Goal: Information Seeking & Learning: Learn about a topic

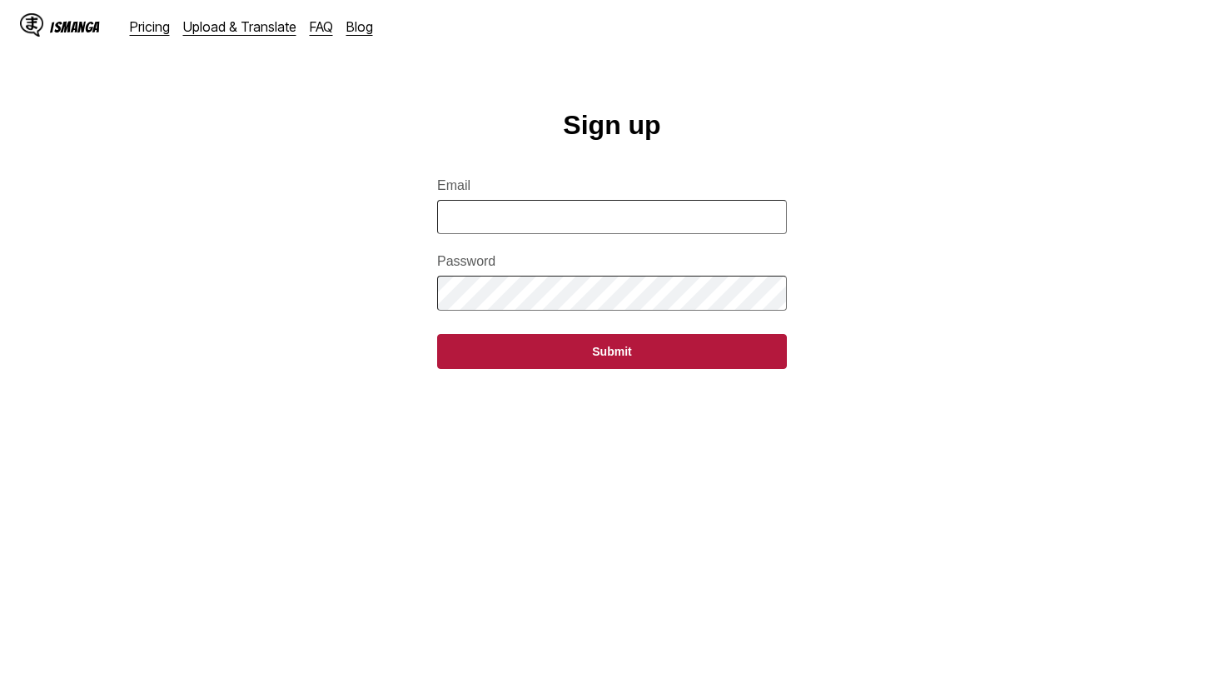
click at [715, 234] on input "Email" at bounding box center [612, 217] width 350 height 34
type input "**********"
click at [437, 334] on button "Submit" at bounding box center [612, 351] width 350 height 35
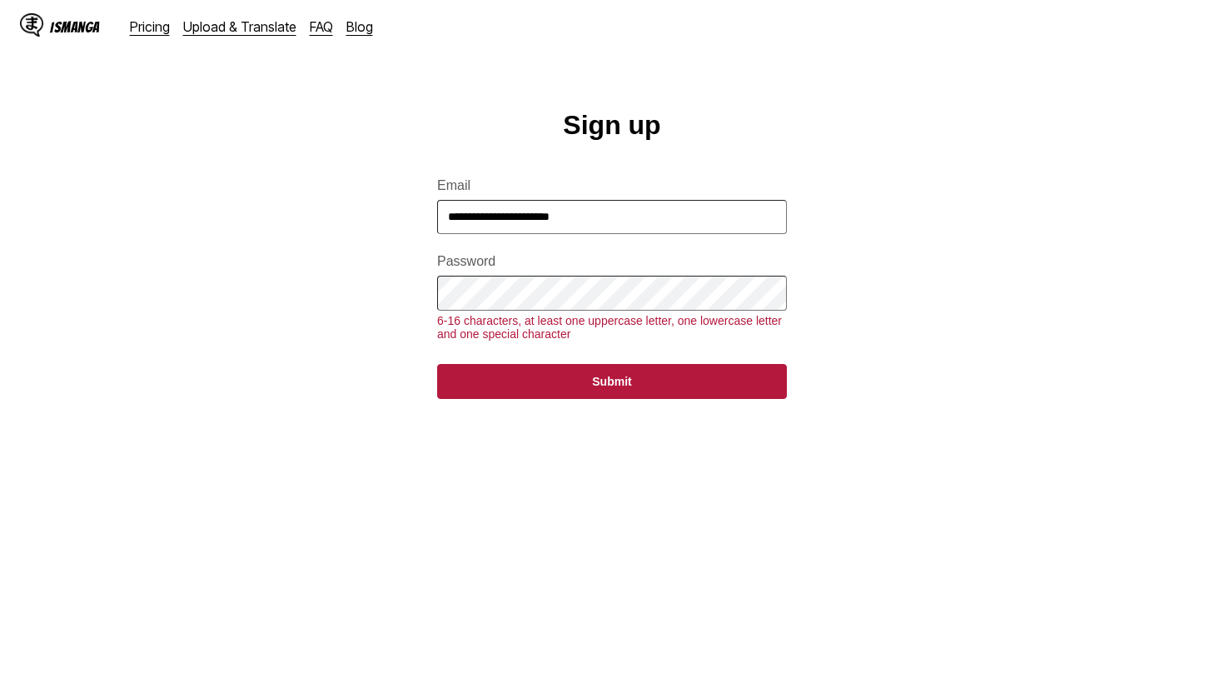
click at [437, 364] on button "Submit" at bounding box center [612, 381] width 350 height 35
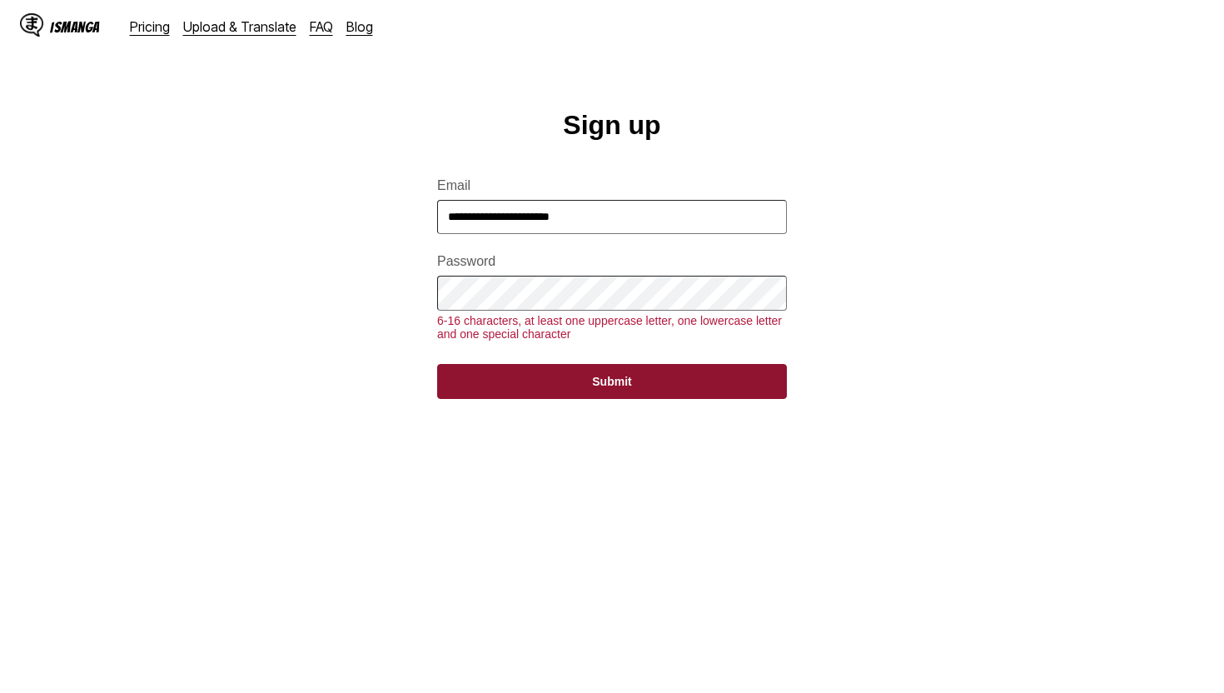
click at [594, 393] on button "Submit" at bounding box center [612, 381] width 350 height 35
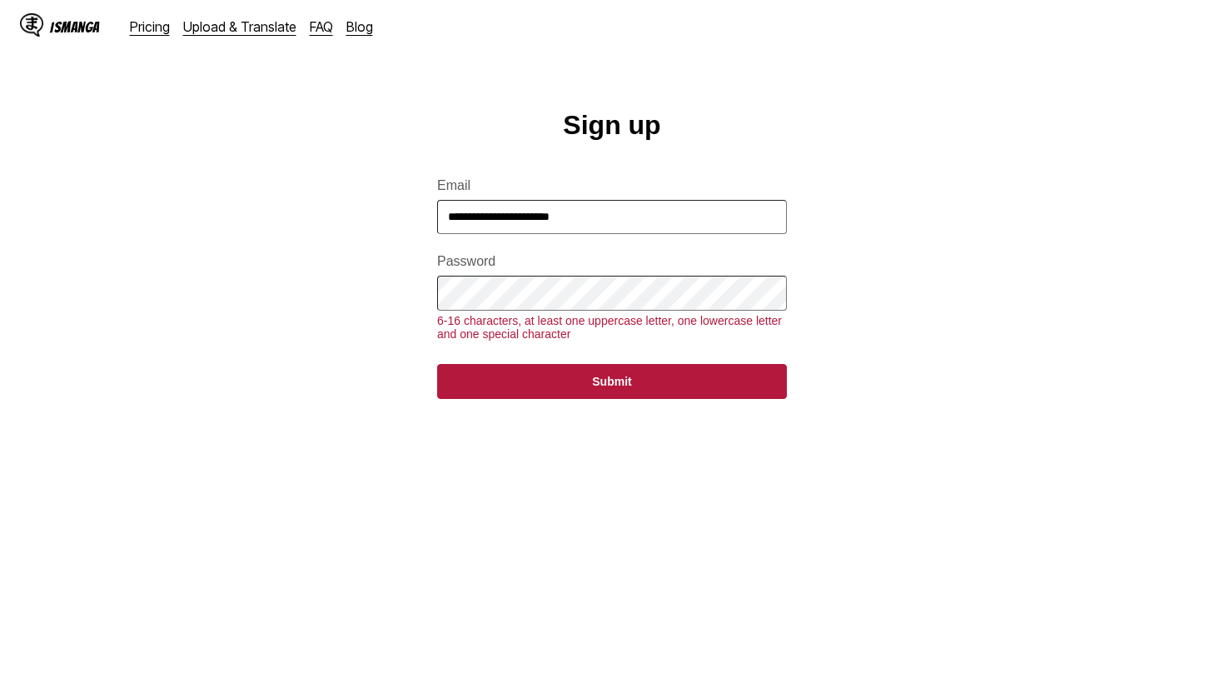
click at [416, 292] on main "**********" at bounding box center [612, 422] width 1224 height 624
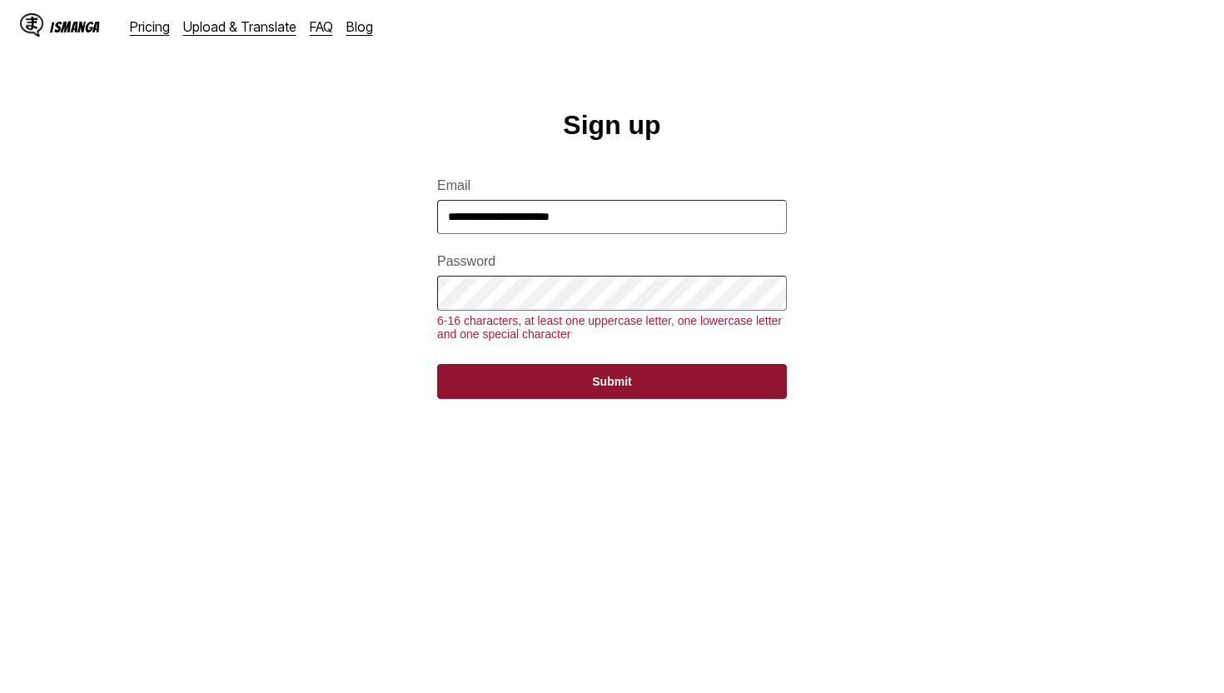
click at [475, 389] on button "Submit" at bounding box center [612, 381] width 350 height 35
click at [482, 380] on button "Submit" at bounding box center [612, 381] width 350 height 35
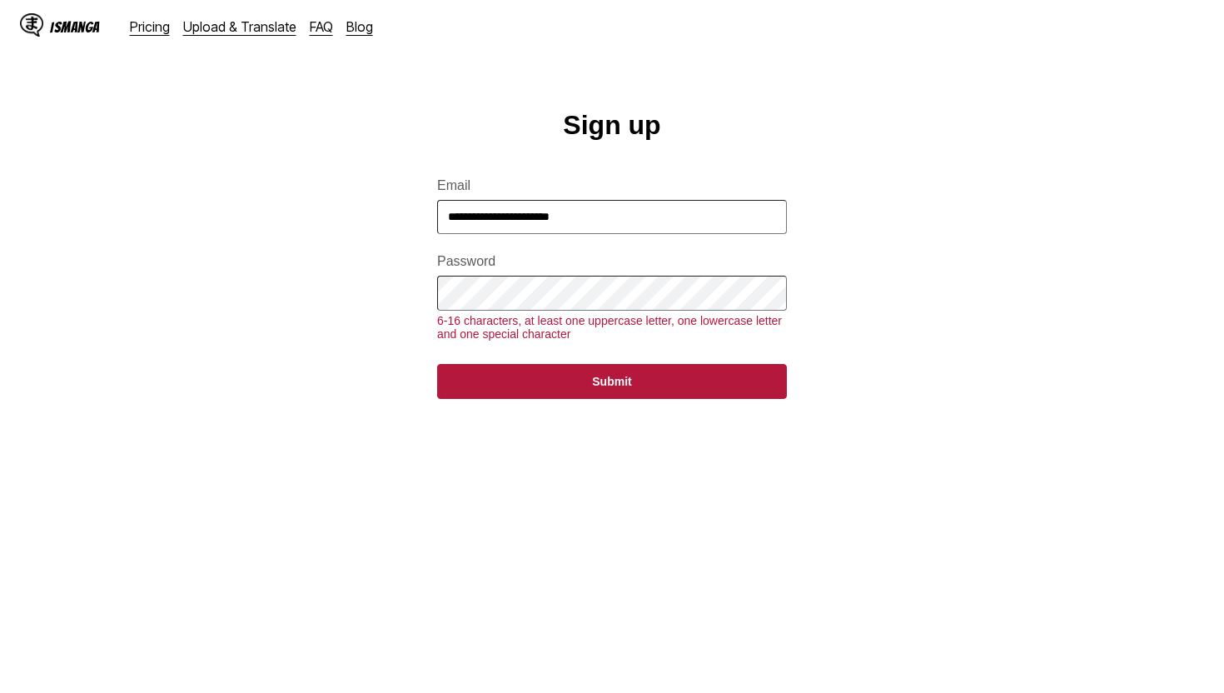
click at [561, 275] on form "**********" at bounding box center [612, 278] width 350 height 241
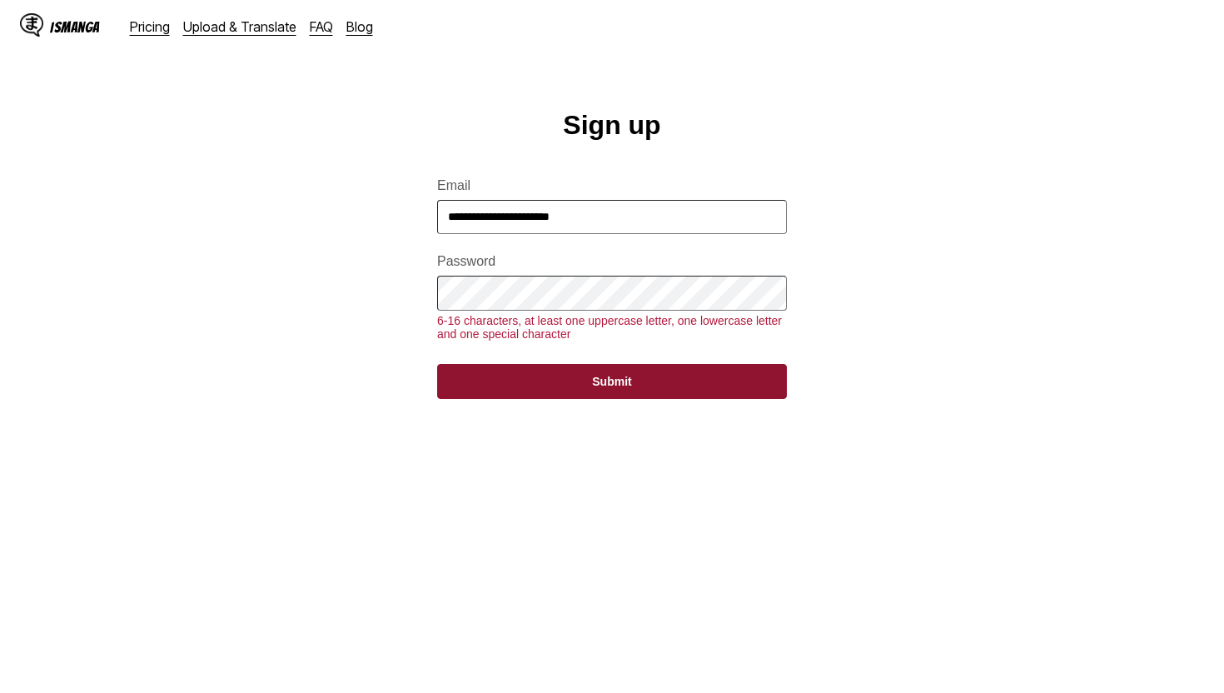
click at [552, 388] on button "Submit" at bounding box center [612, 381] width 350 height 35
click at [567, 397] on button "Submit" at bounding box center [612, 381] width 350 height 35
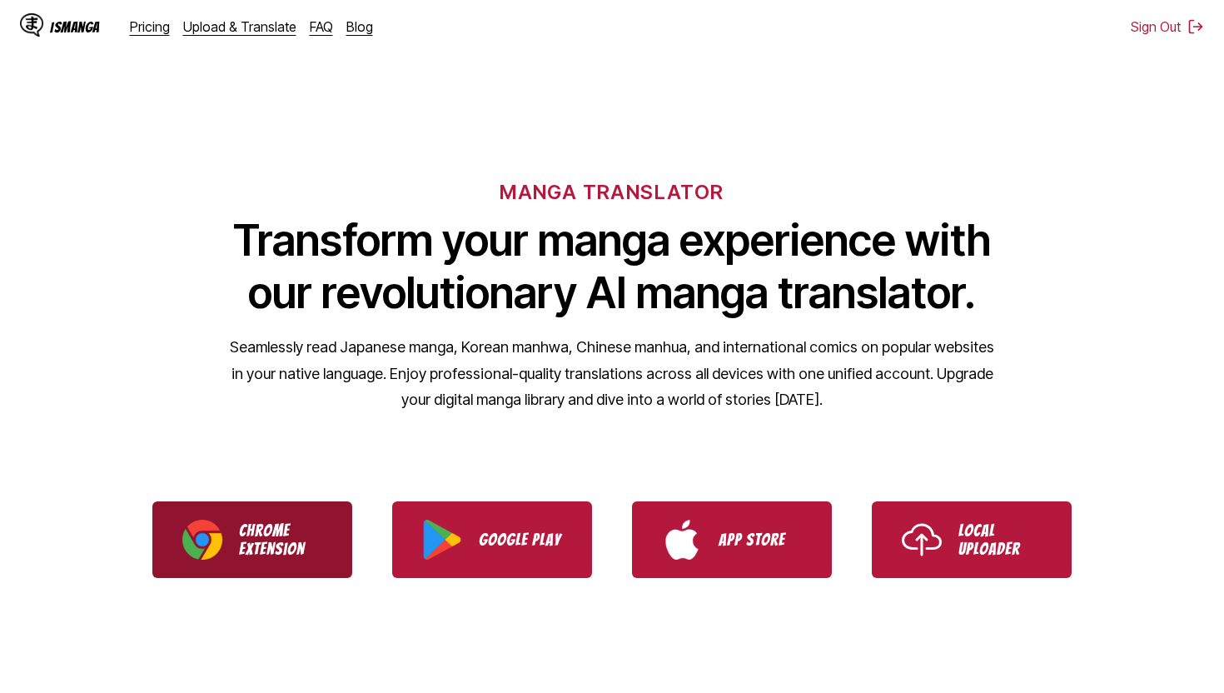
click at [274, 544] on p "Chrome Extension" at bounding box center [280, 539] width 83 height 37
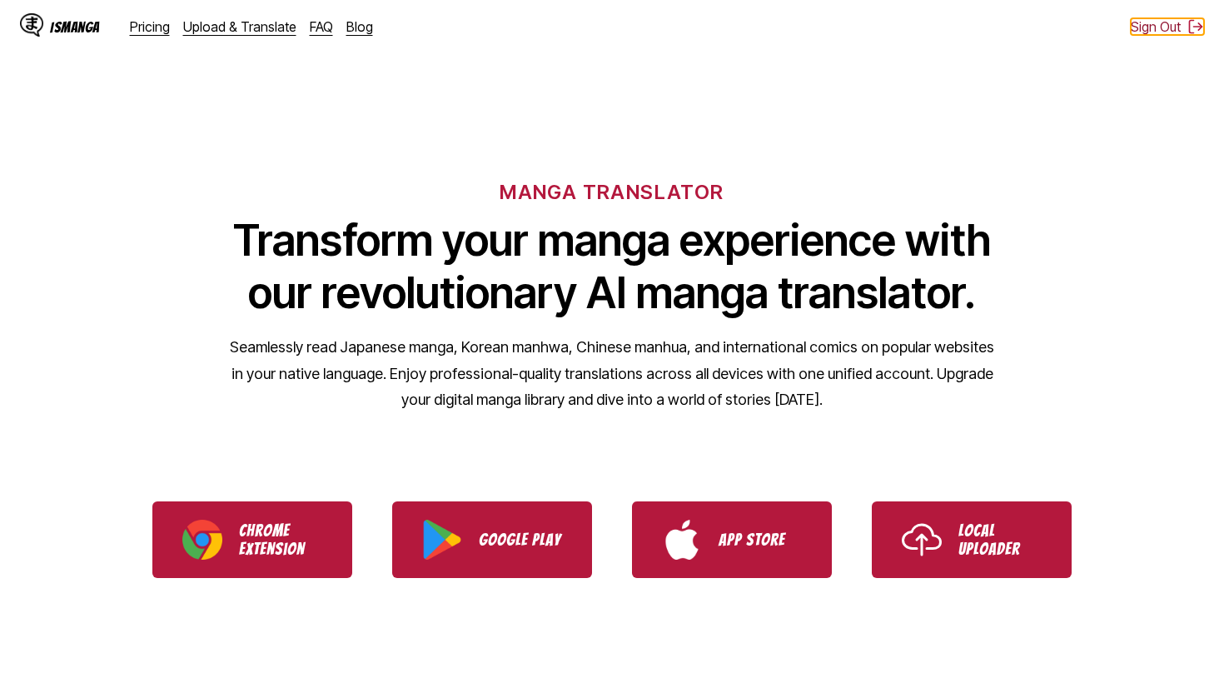
click at [1158, 28] on button "Sign Out" at bounding box center [1167, 26] width 73 height 17
click at [1149, 34] on button "Sign In" at bounding box center [1173, 26] width 62 height 17
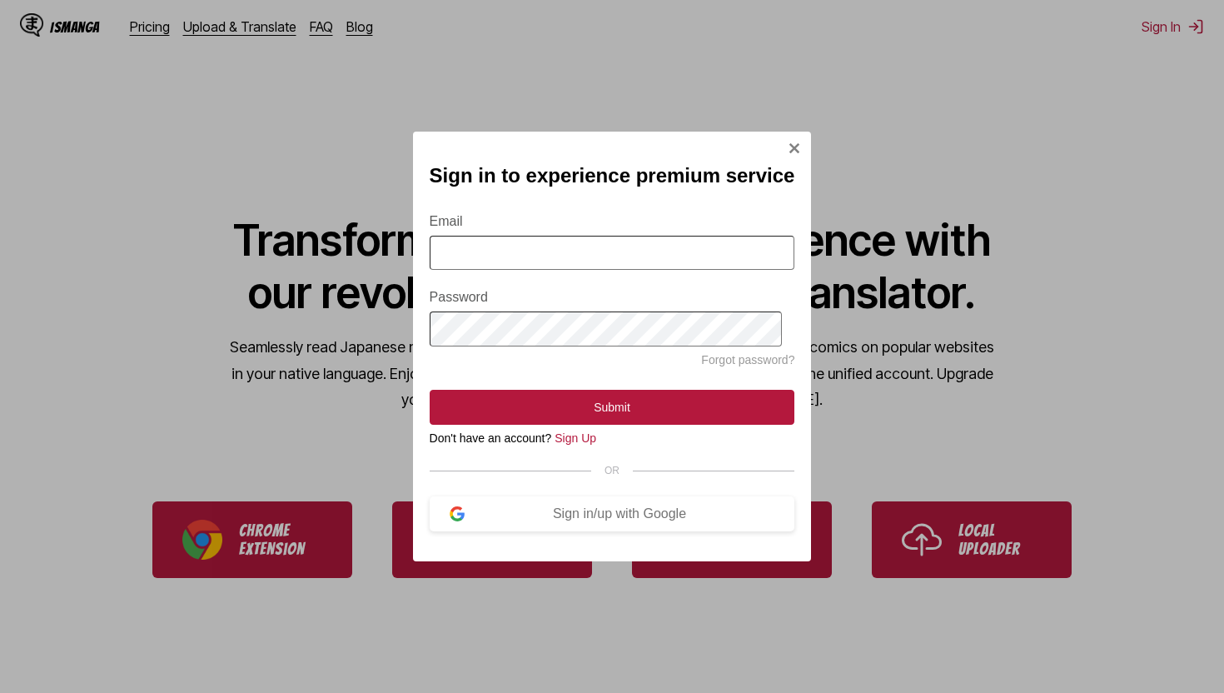
click at [746, 360] on link "Forgot password?" at bounding box center [747, 359] width 93 height 13
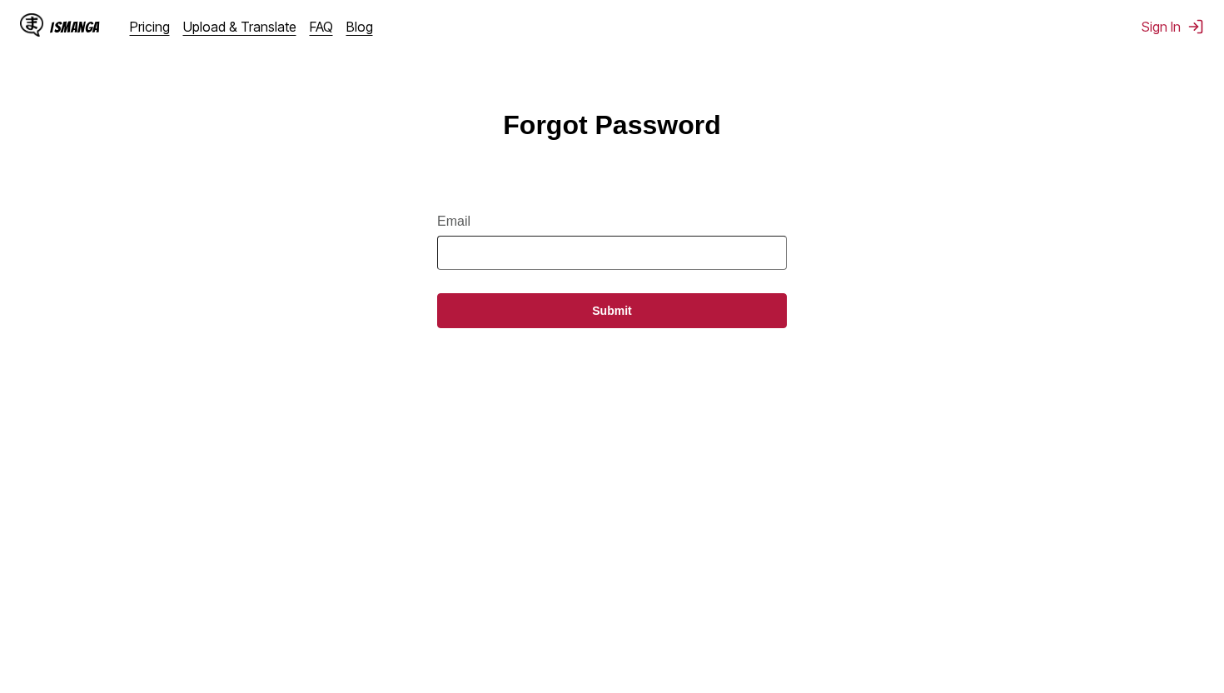
click at [641, 276] on form "Email Submit" at bounding box center [612, 261] width 350 height 134
click at [642, 264] on input "Email" at bounding box center [612, 253] width 350 height 34
type input "**********"
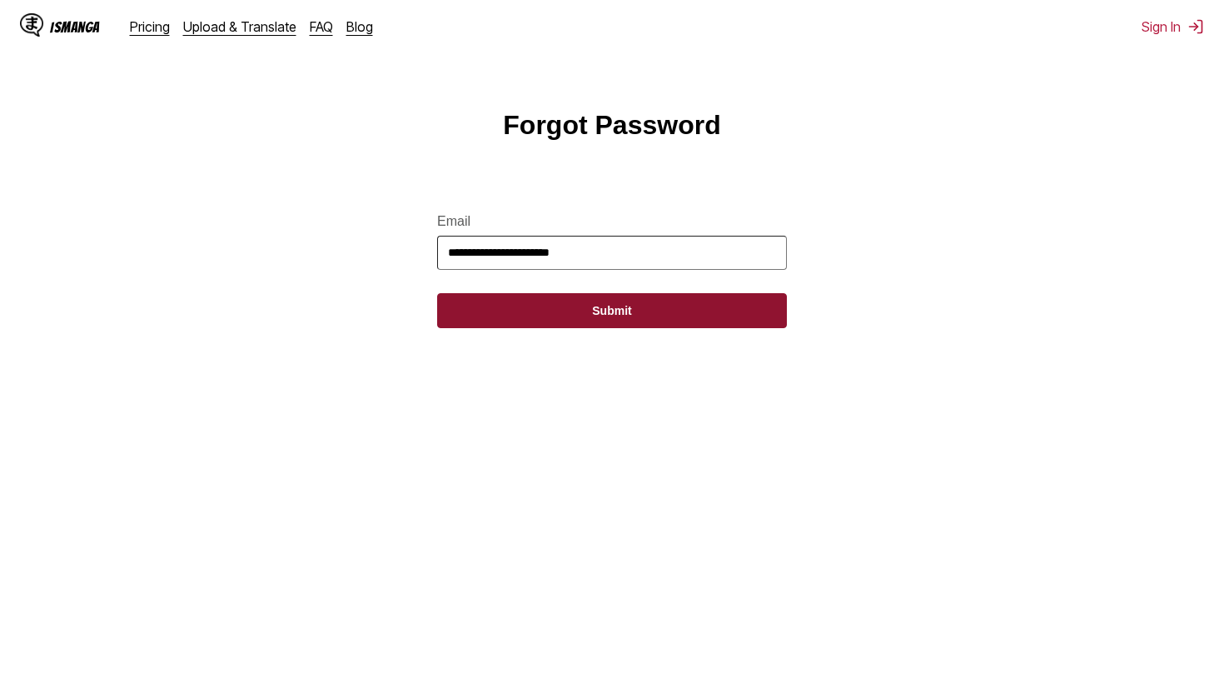
click at [625, 318] on button "Submit" at bounding box center [612, 310] width 350 height 35
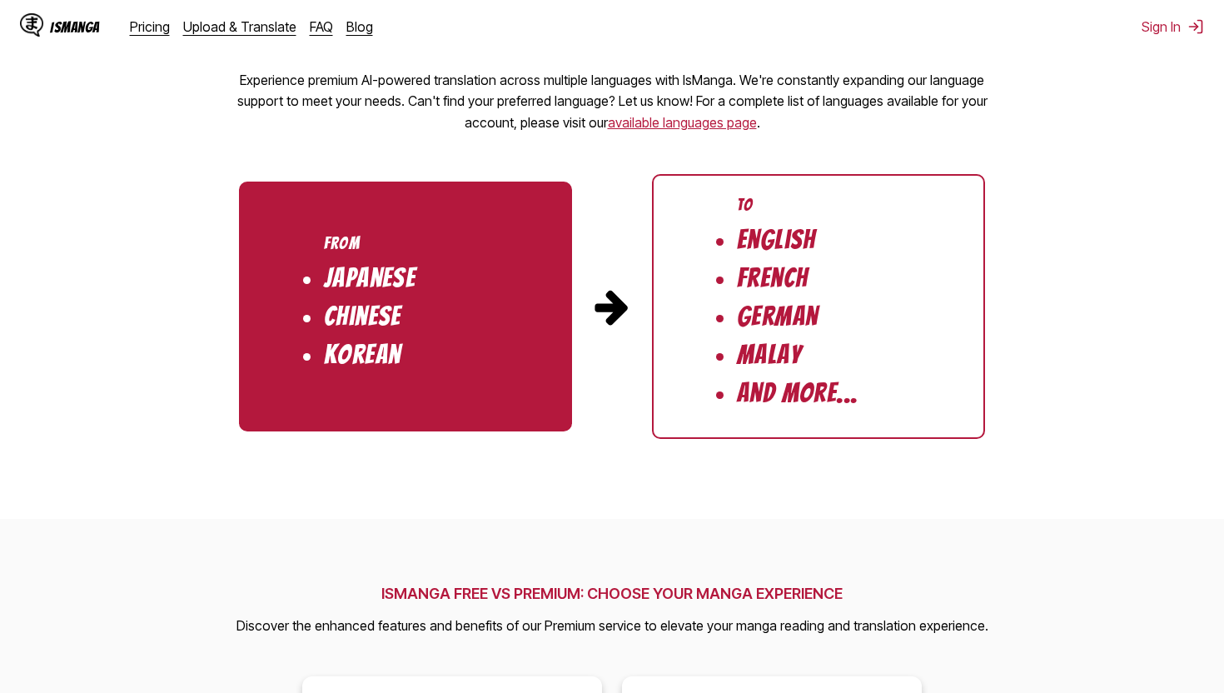
scroll to position [1247, 0]
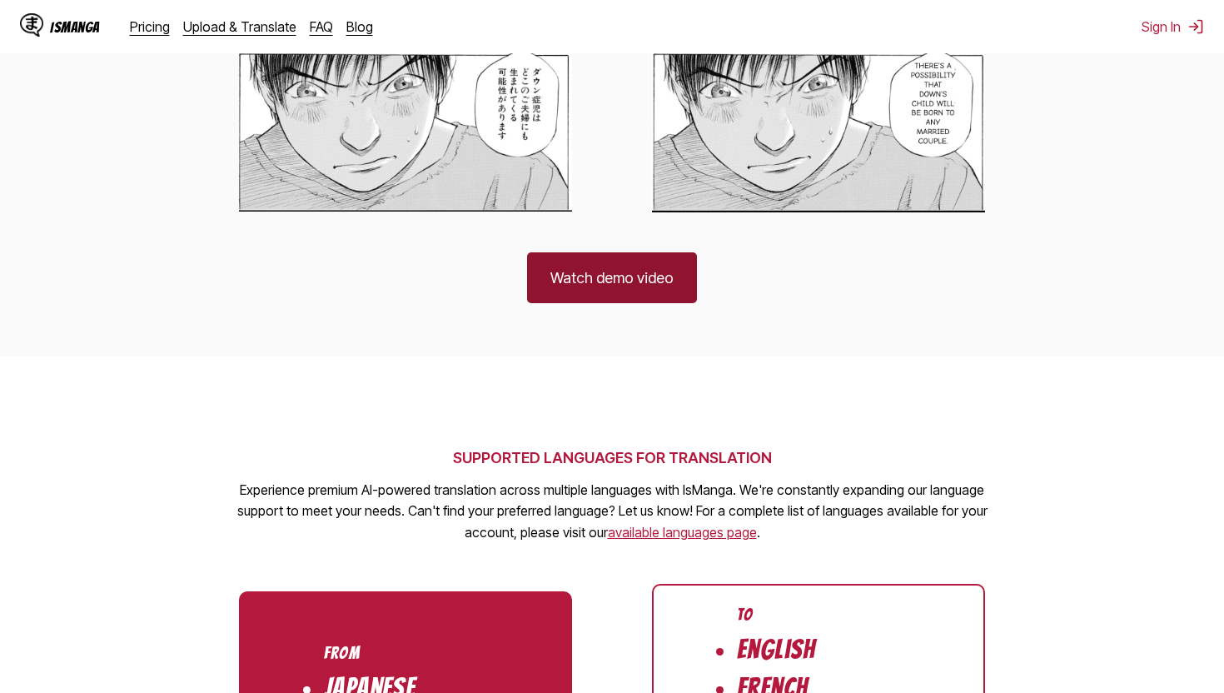
click at [629, 288] on link "Watch demo video" at bounding box center [612, 277] width 170 height 51
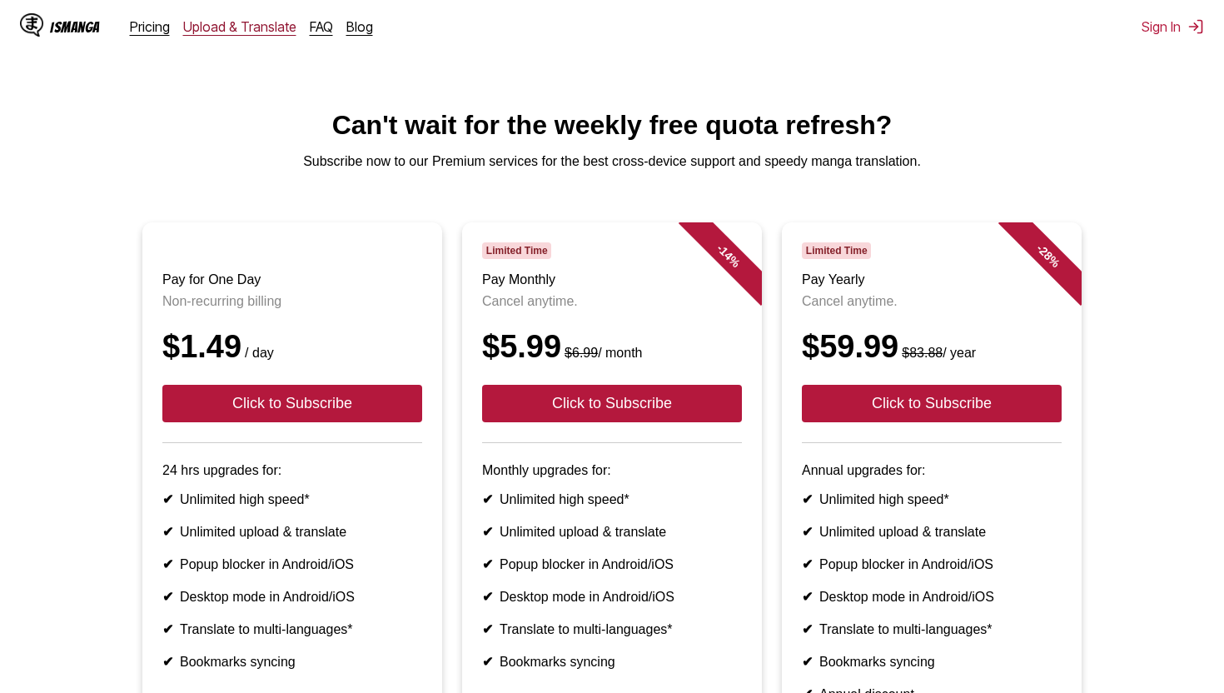
click at [231, 27] on link "Upload & Translate" at bounding box center [239, 26] width 113 height 17
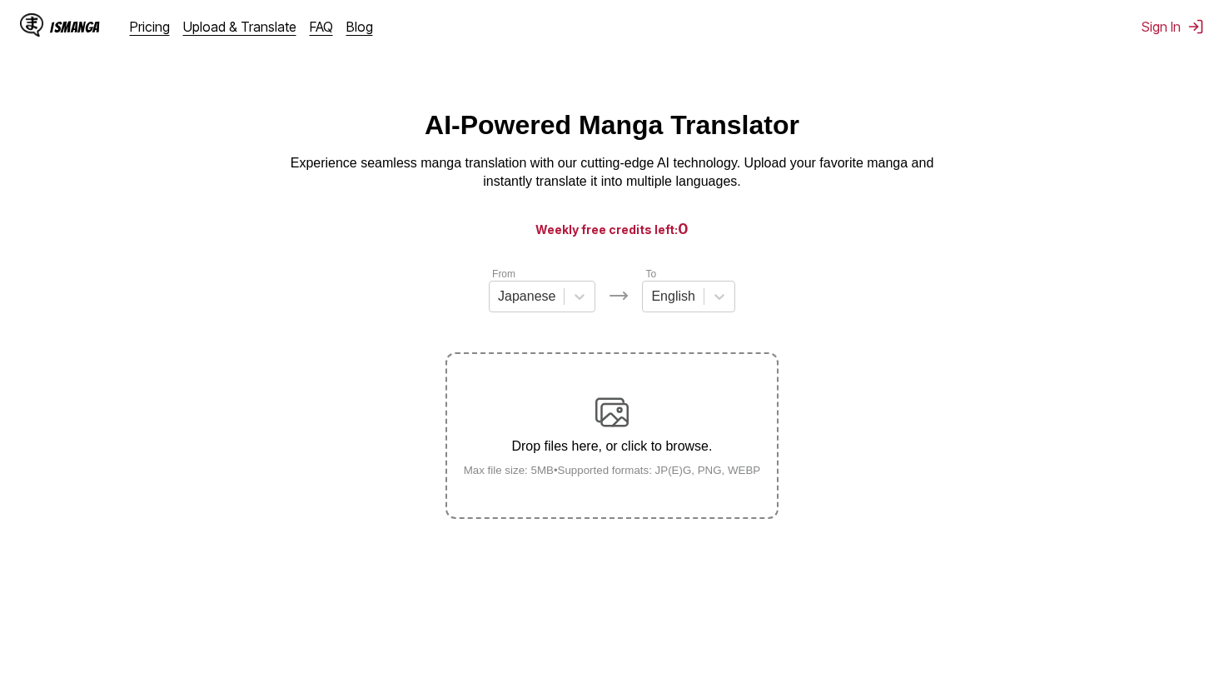
click at [594, 232] on h3 "Weekly free credits left: 0" at bounding box center [612, 228] width 1144 height 21
click at [323, 29] on link "FAQ" at bounding box center [321, 26] width 23 height 17
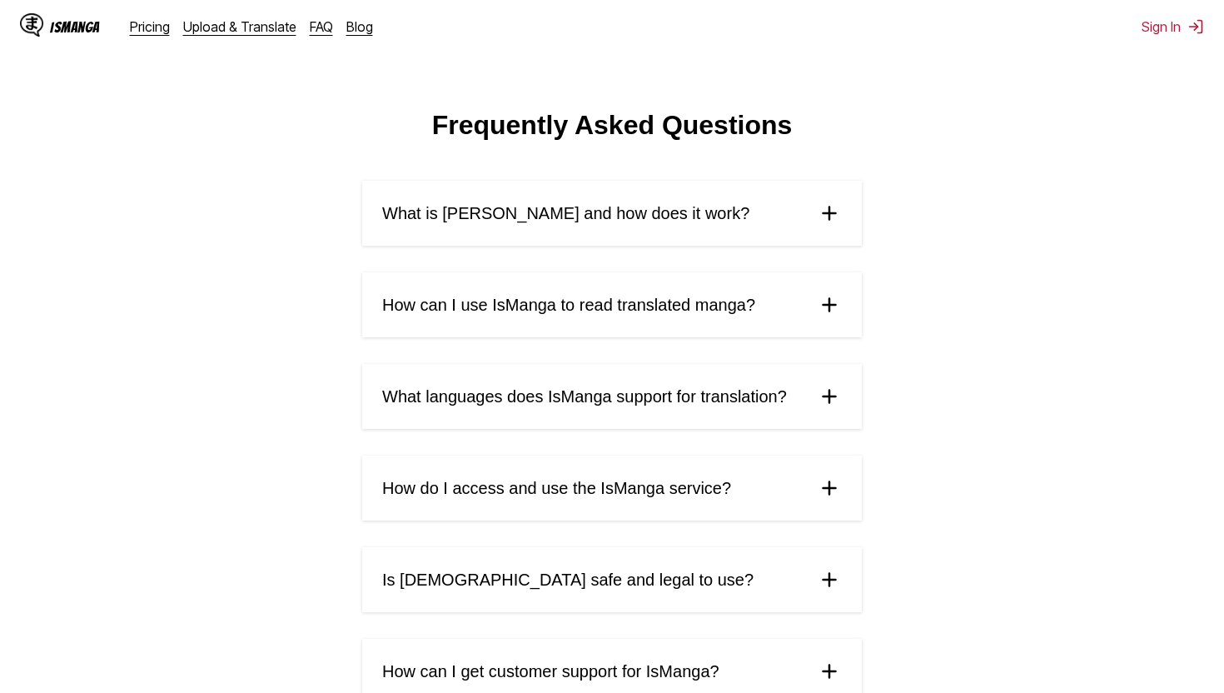
click at [471, 306] on span "How can I use IsManga to read translated manga?" at bounding box center [568, 305] width 373 height 19
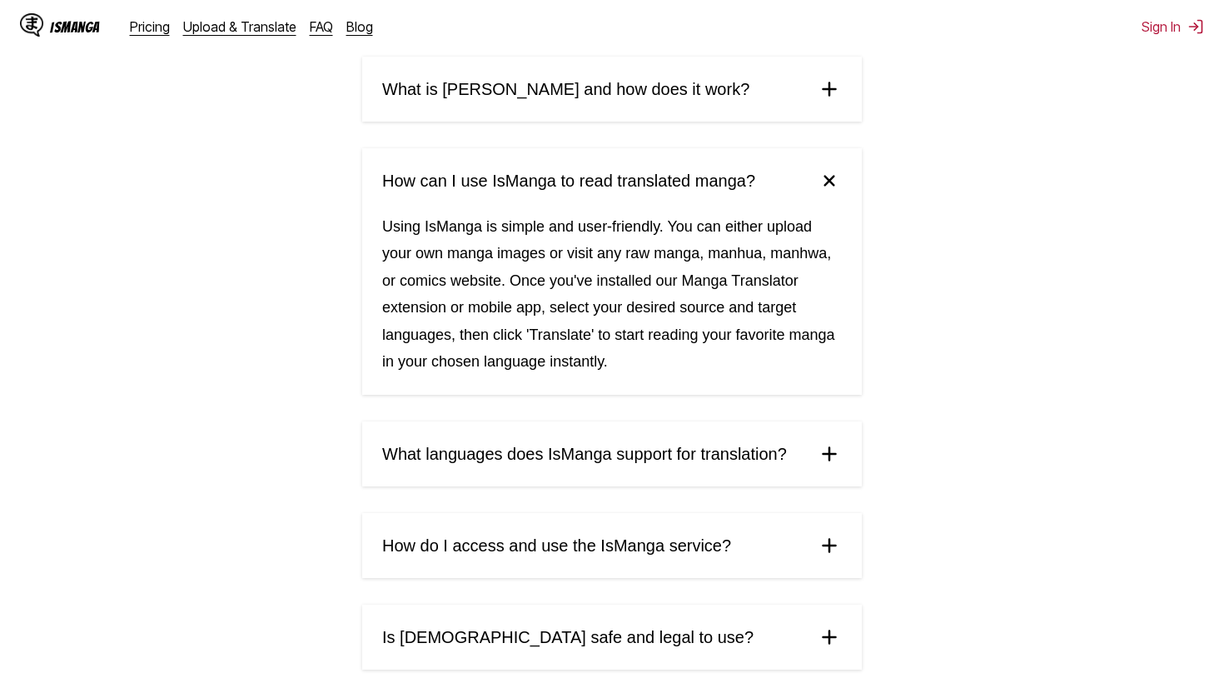
scroll to position [625, 0]
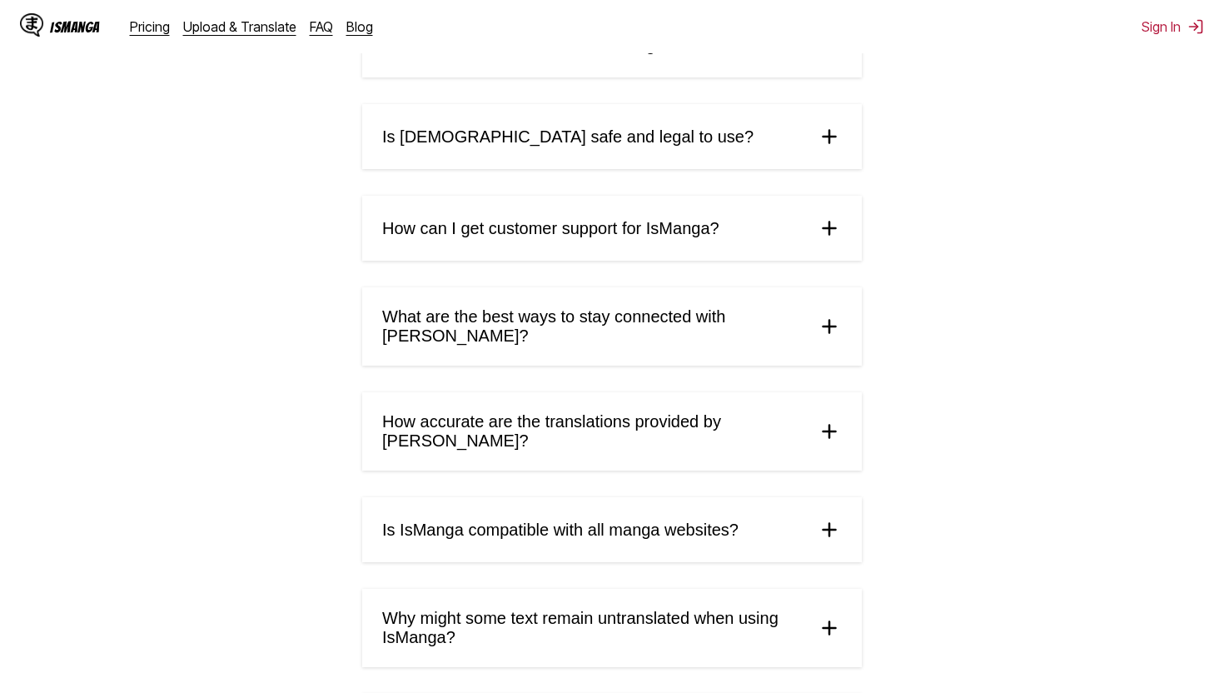
click at [471, 306] on summary "What are the best ways to stay connected with [PERSON_NAME]?" at bounding box center [612, 326] width 500 height 78
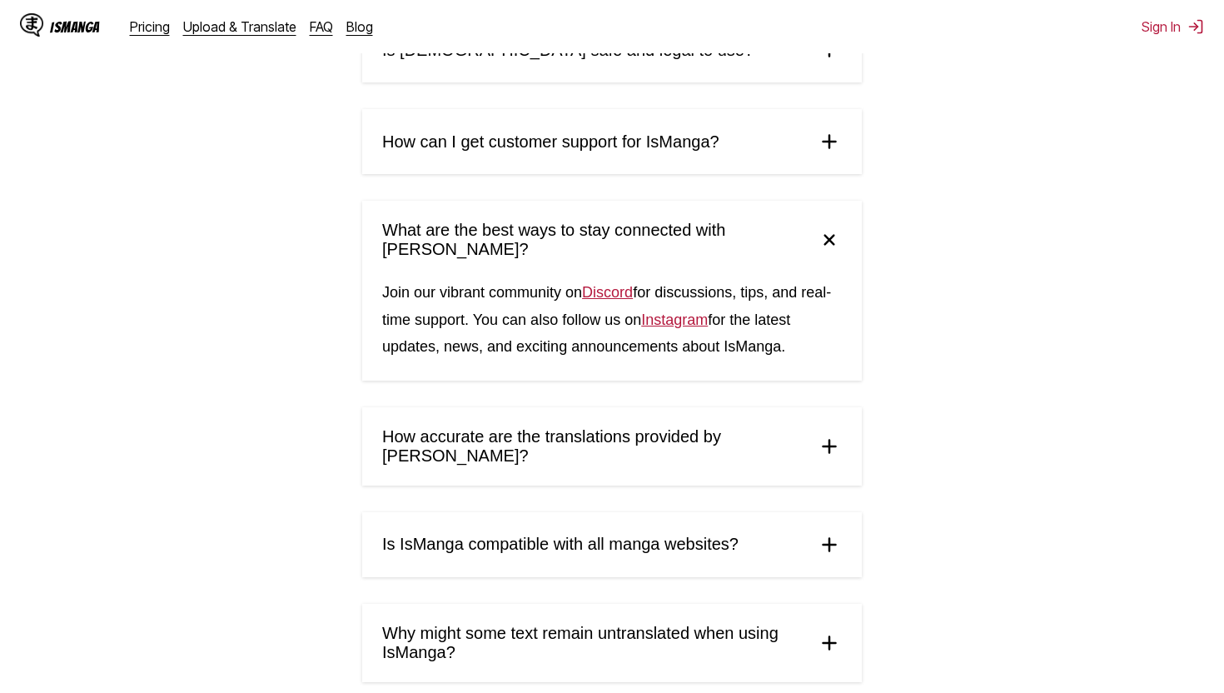
scroll to position [904, 0]
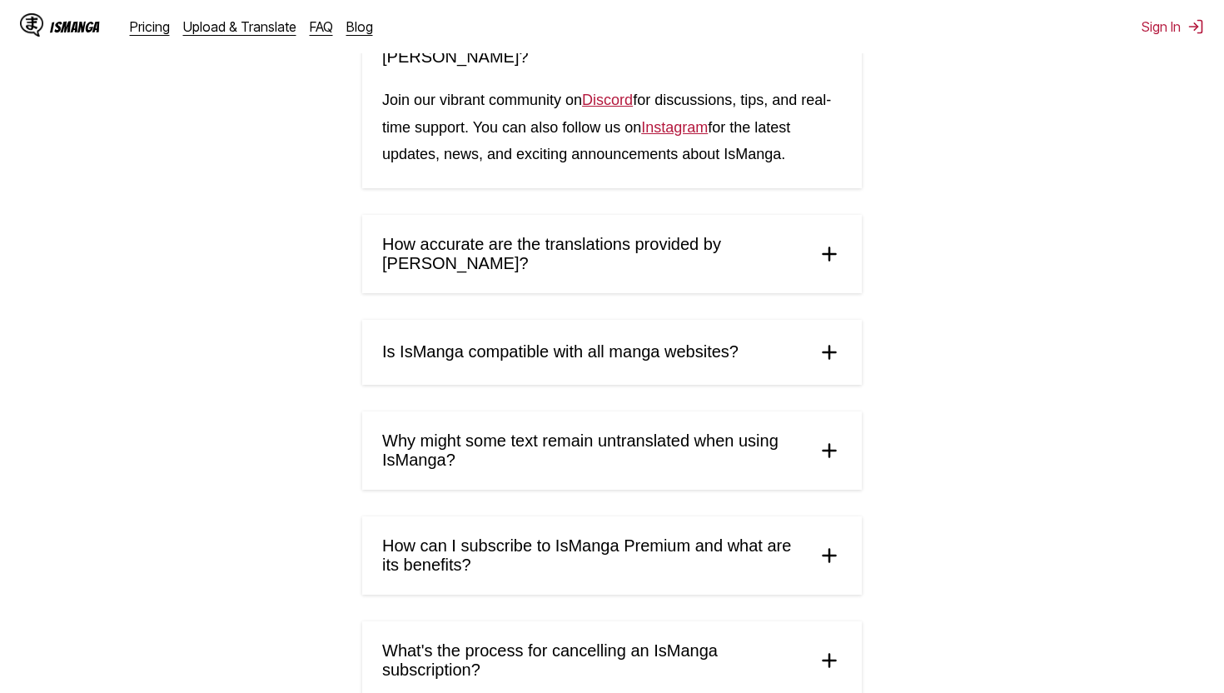
click at [471, 320] on summary "Is IsManga compatible with all manga websites?" at bounding box center [612, 352] width 500 height 65
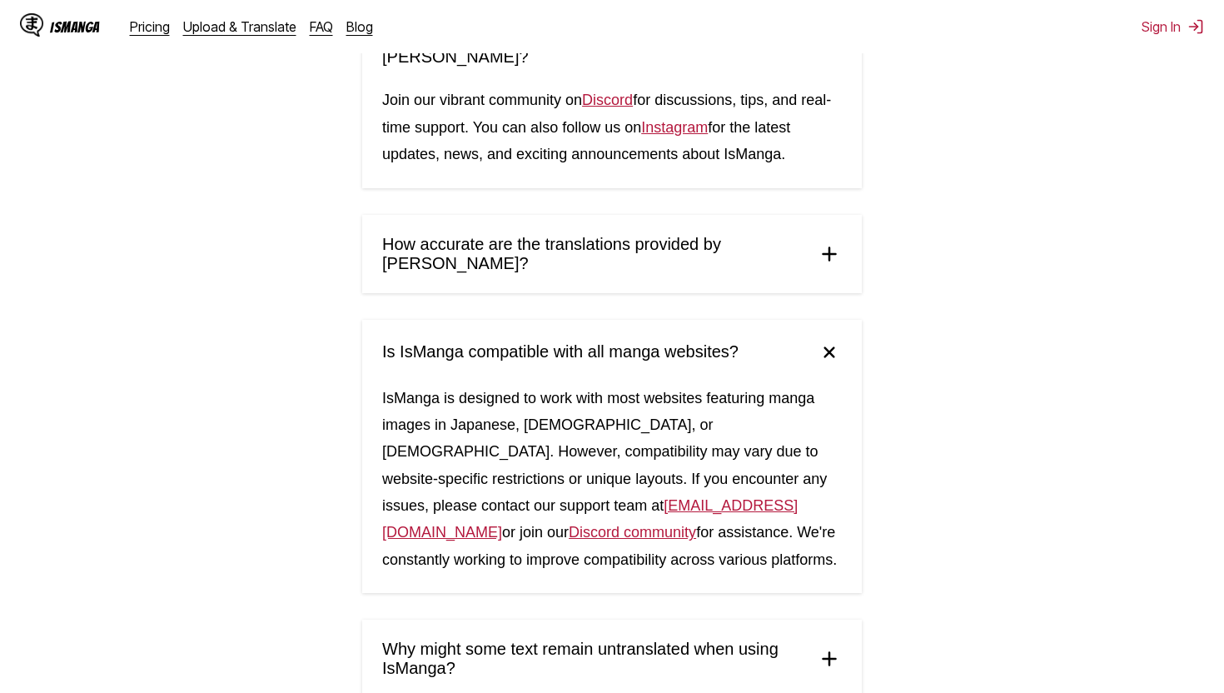
click at [471, 320] on summary "Is IsManga compatible with all manga websites?" at bounding box center [612, 352] width 500 height 65
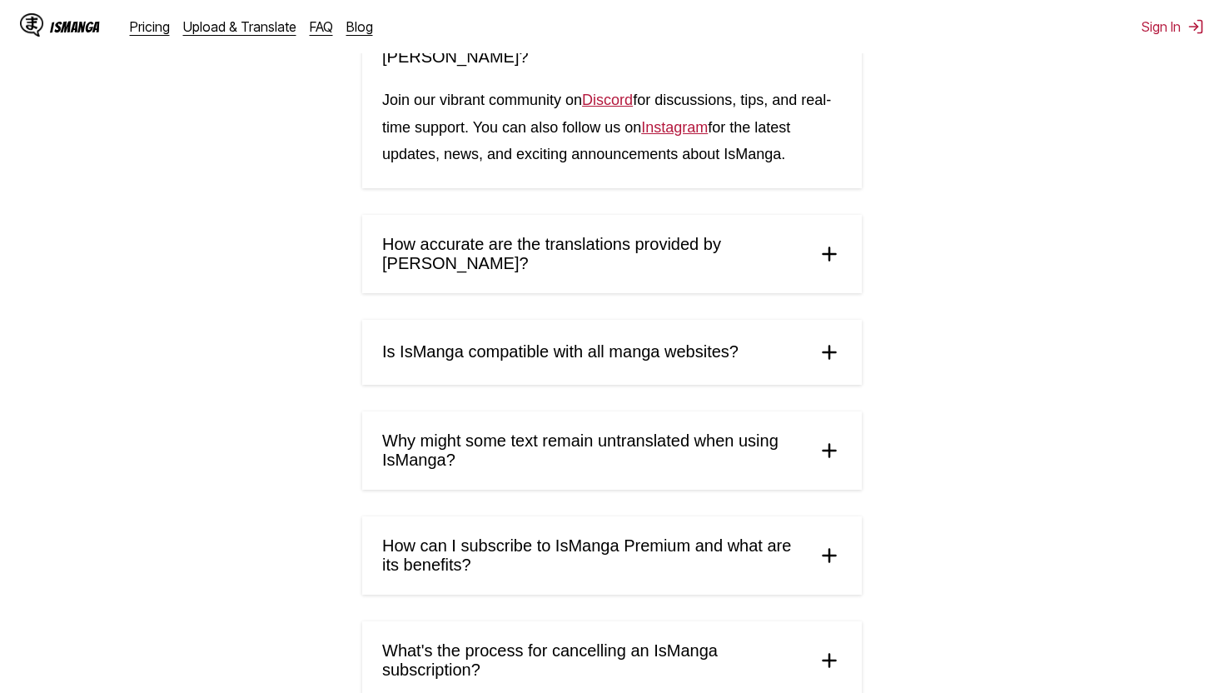
scroll to position [1041, 0]
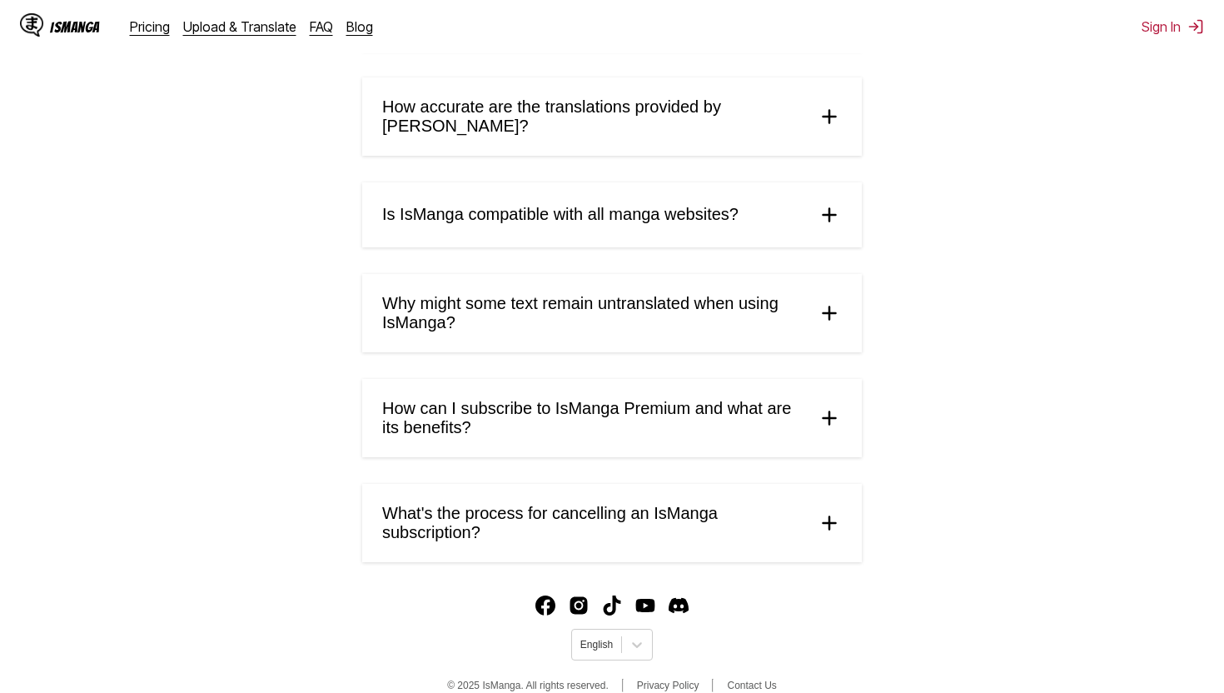
click at [509, 399] on span "How can I subscribe to IsManga Premium and what are its benefits?" at bounding box center [592, 418] width 421 height 38
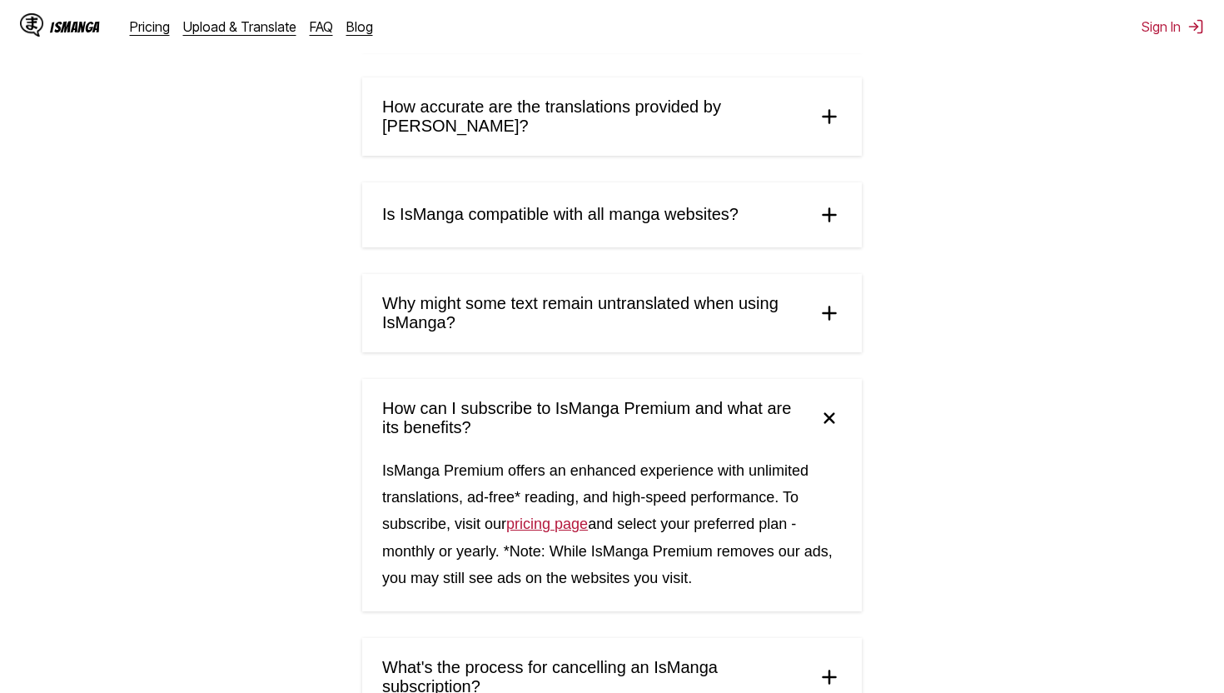
click at [509, 399] on span "How can I subscribe to IsManga Premium and what are its benefits?" at bounding box center [592, 418] width 421 height 38
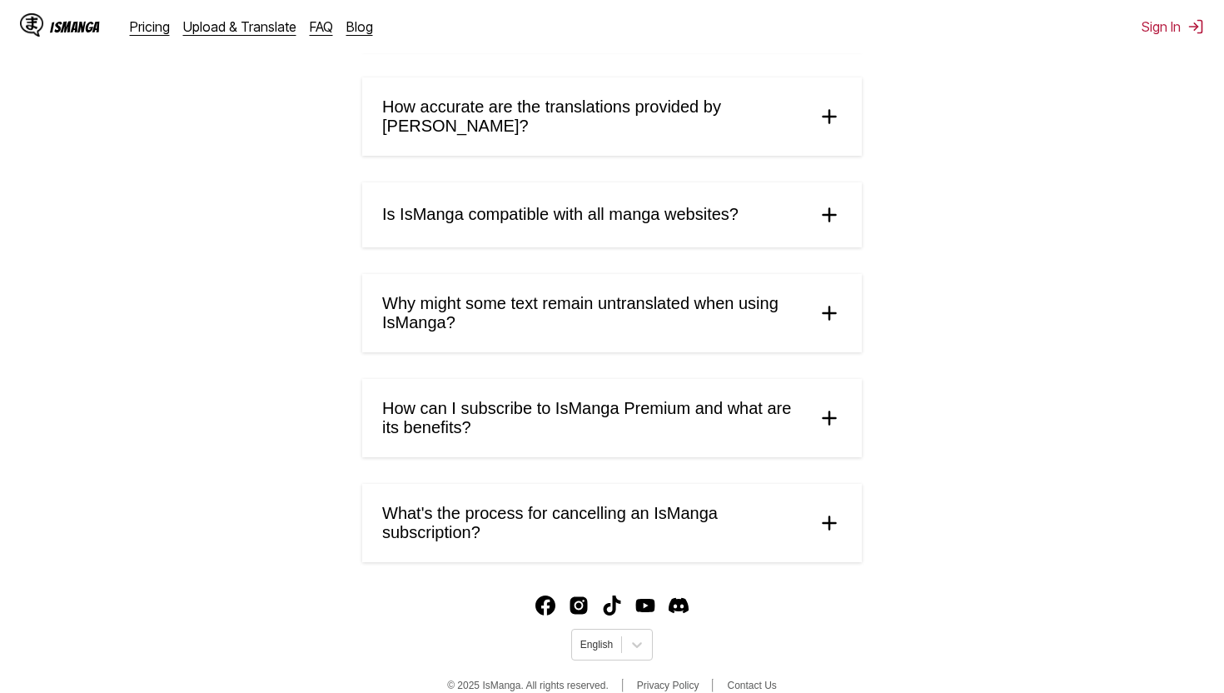
click at [531, 524] on summary "What's the process for cancelling an IsManga subscription?" at bounding box center [612, 523] width 500 height 78
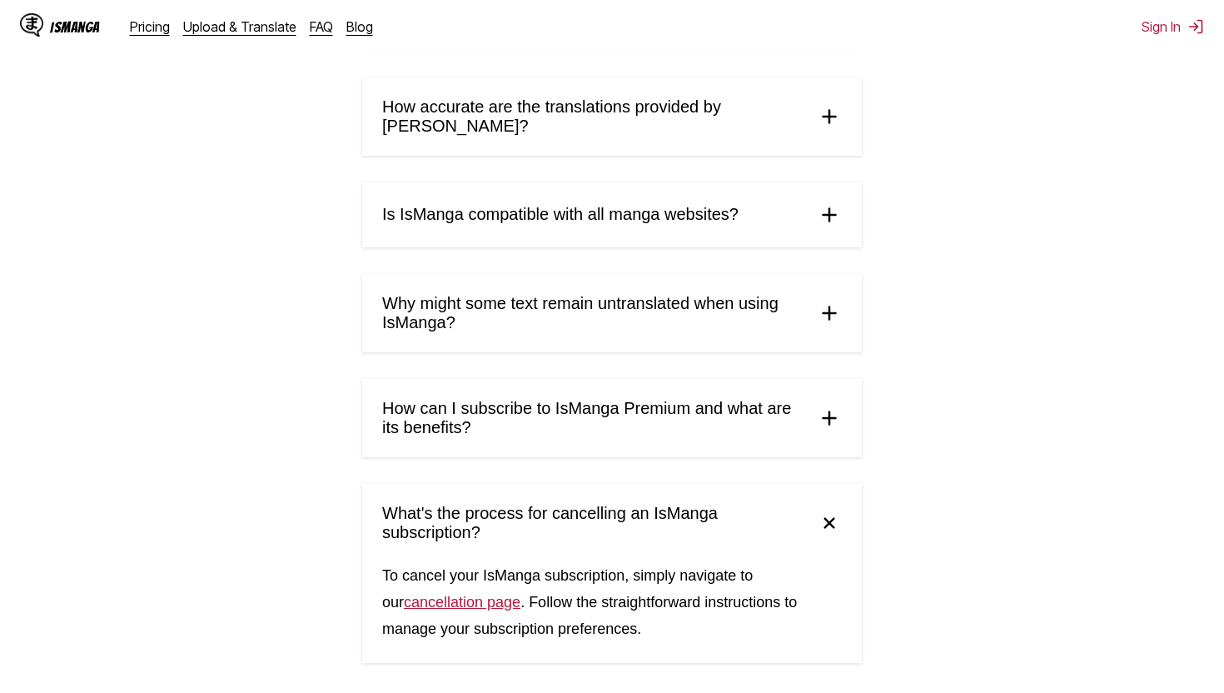
scroll to position [1143, 0]
